Goal: Task Accomplishment & Management: Use online tool/utility

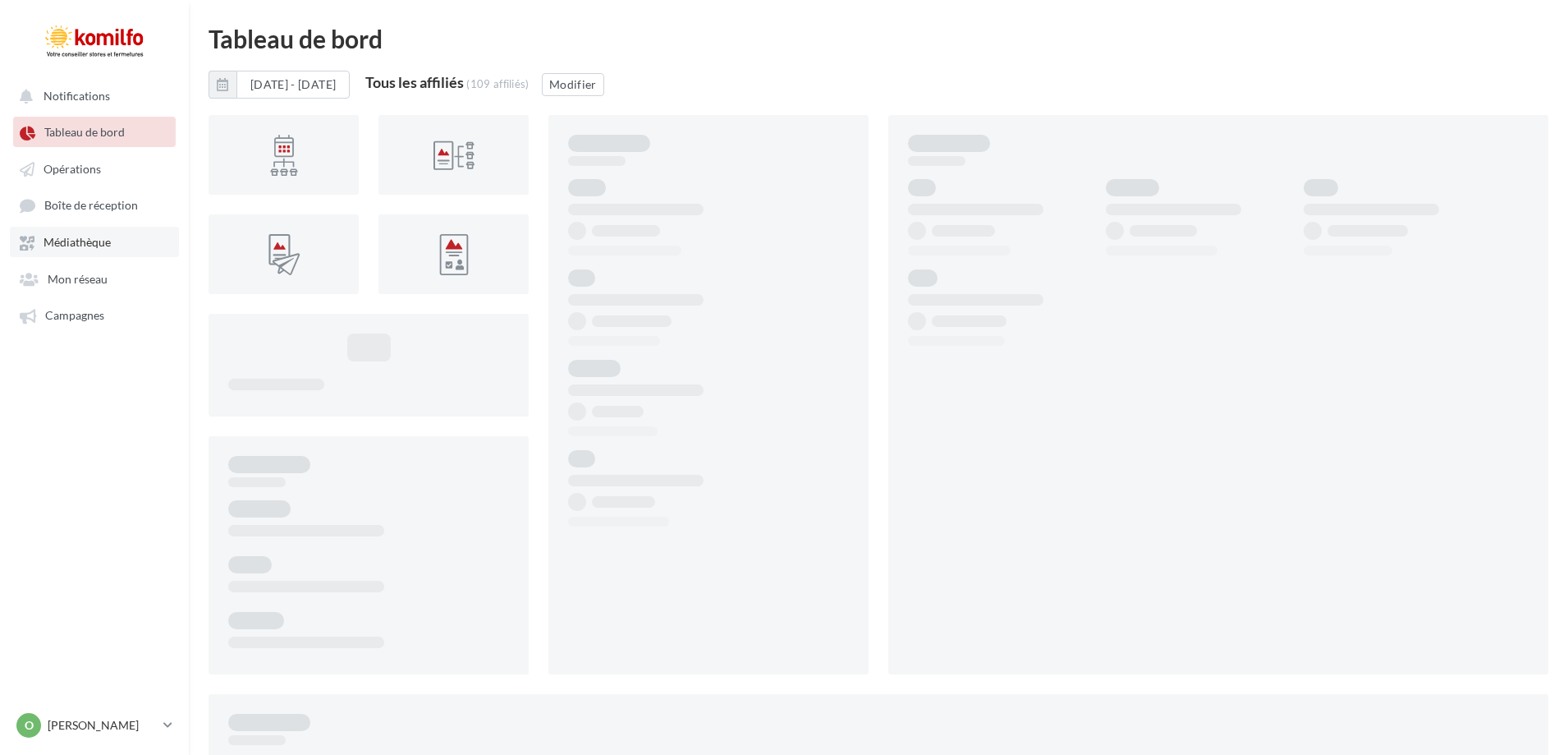
click at [81, 245] on span "Médiathèque" at bounding box center [77, 243] width 67 height 14
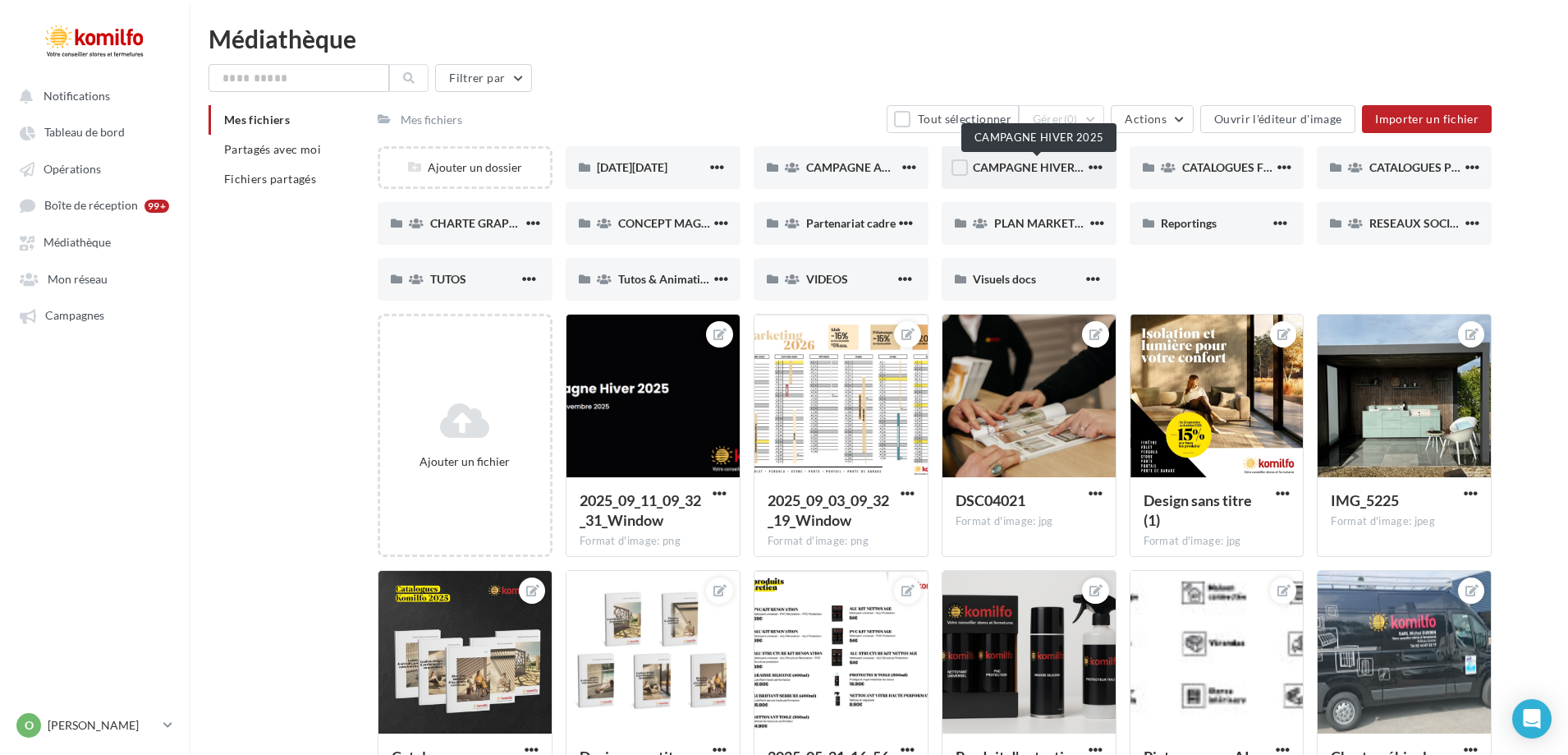
click at [1033, 171] on span "CAMPAGNE HIVER 2025" at bounding box center [1038, 167] width 130 height 14
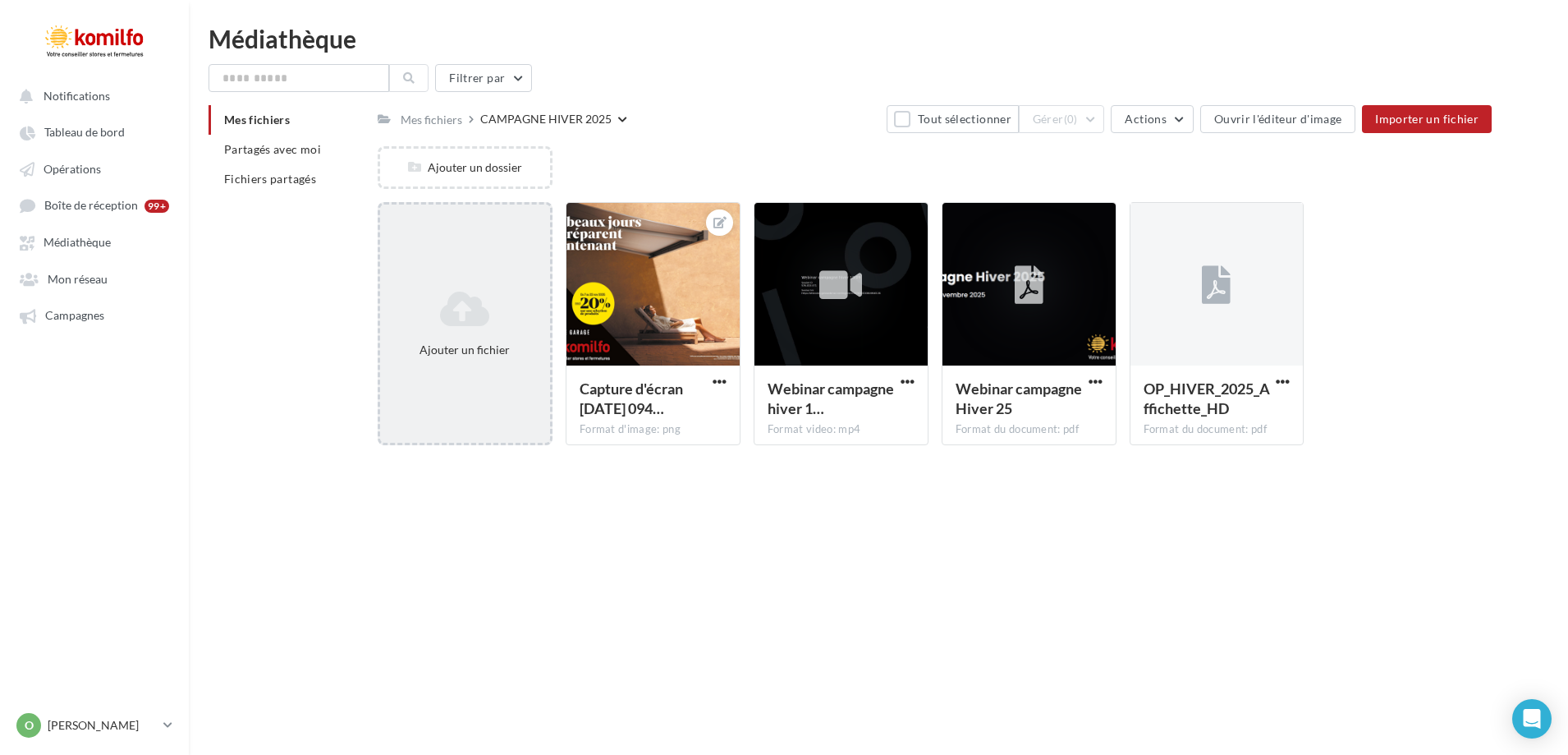
click at [478, 359] on div "Ajouter un fichier" at bounding box center [465, 323] width 170 height 82
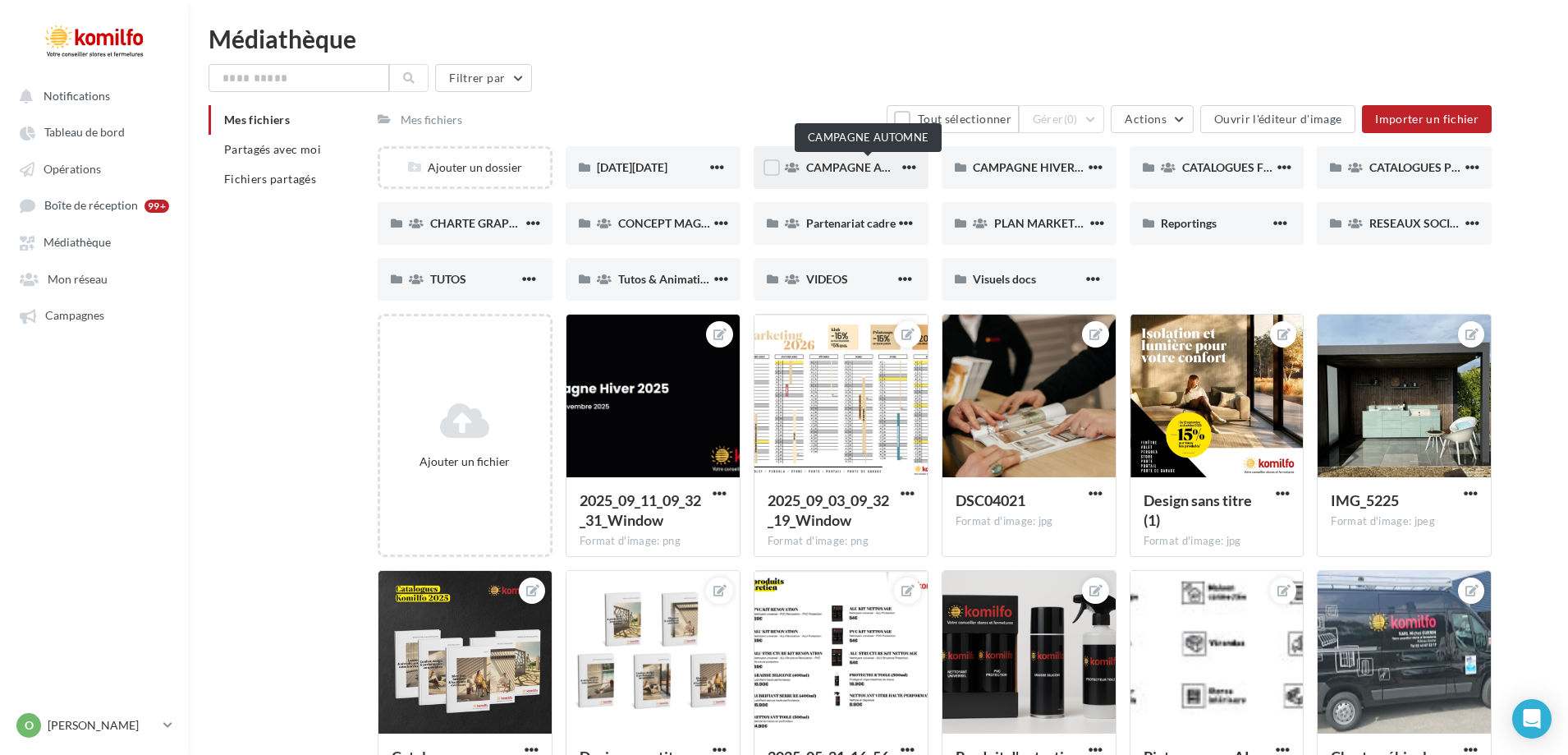
click at [845, 172] on span "CAMPAGNE AUTOMNE" at bounding box center [868, 167] width 125 height 14
